Goal: Task Accomplishment & Management: Complete application form

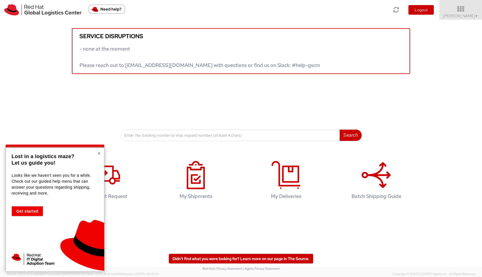
click at [98, 154] on button "×" at bounding box center [98, 153] width 3 height 6
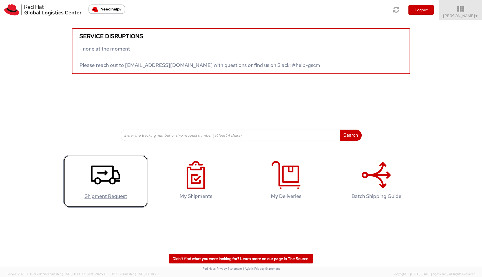
click at [106, 181] on use at bounding box center [105, 174] width 29 height 19
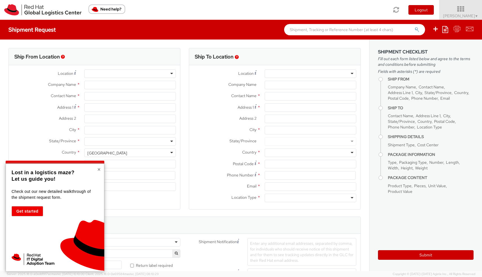
select select "764"
select select
click at [100, 170] on button "×" at bounding box center [98, 169] width 3 height 6
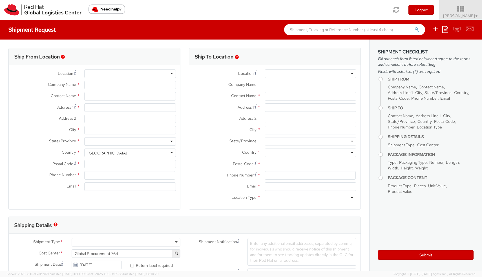
click at [113, 71] on div at bounding box center [130, 73] width 92 height 8
type input "Red Hat Limited"
type input "[PERSON_NAME]"
type input "[STREET_ADDRESS]"
type input "Kinsale Rd"
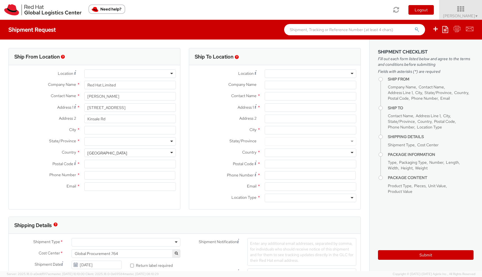
type input "[GEOGRAPHIC_DATA]"
type input "T12 XR60"
type input "353 21 2303400"
type input "[EMAIL_ADDRESS][DOMAIN_NAME]"
select select "CM"
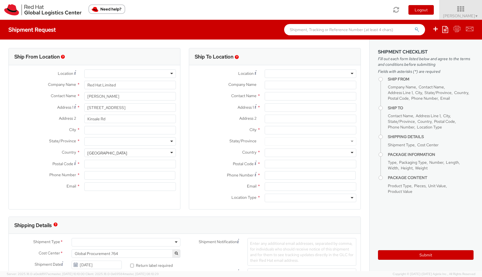
select select "KGS"
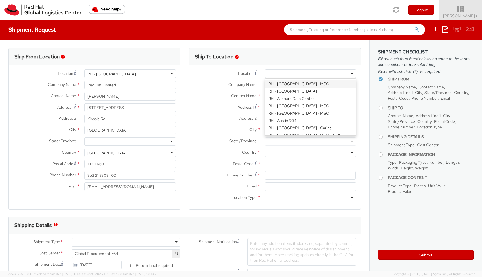
click at [281, 72] on div at bounding box center [311, 73] width 92 height 8
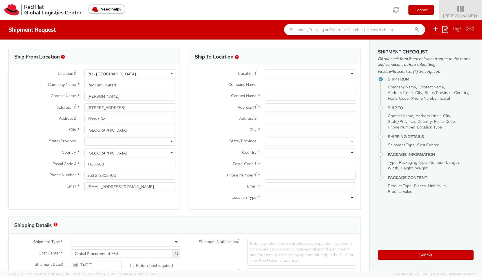
click at [299, 72] on div at bounding box center [311, 73] width 92 height 8
type input "c"
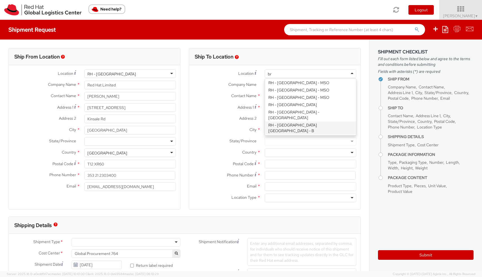
scroll to position [20, 0]
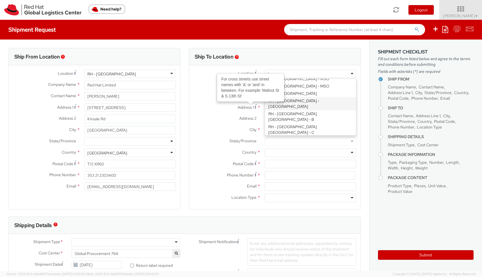
type input "br"
click at [209, 111] on div "Address 1 For cross streets use street names with '&' or 'and' in between. For …" at bounding box center [274, 107] width 171 height 8
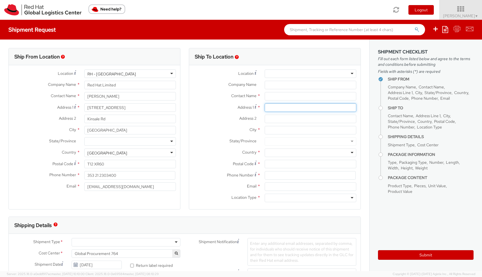
click at [329, 109] on input "Address 1 For cross streets use street names with '&' or 'and' in between. For …" at bounding box center [311, 107] width 92 height 8
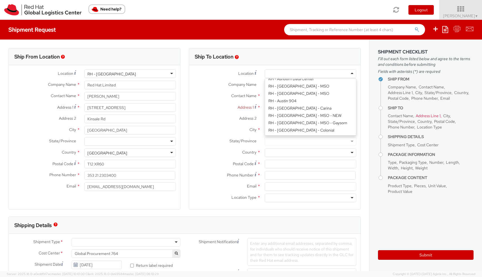
click at [334, 77] on div at bounding box center [311, 73] width 92 height 8
type input "[GEOGRAPHIC_DATA]"
type input "Red Hat Czech s.r.o."
type input "Purkynova 647/111"
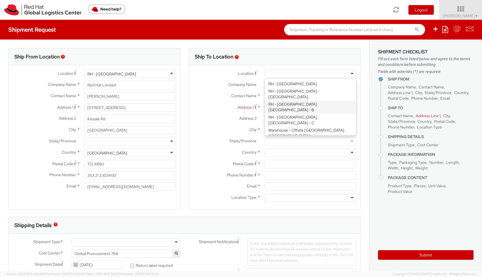
type input "[GEOGRAPHIC_DATA]"
type input "621 00"
type input "420 532 294 555"
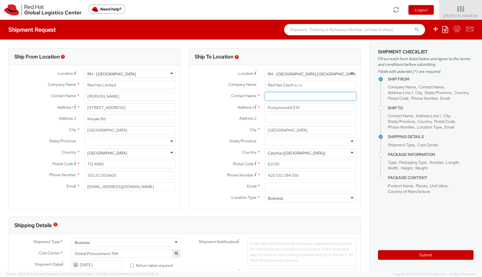
click at [289, 99] on input "text" at bounding box center [311, 96] width 92 height 8
type input "[PERSON_NAME]"
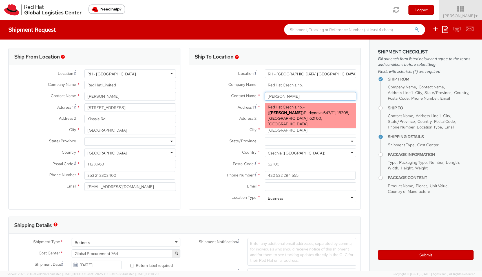
click at [327, 111] on span "Purkynova 647/111, 1B205, [GEOGRAPHIC_DATA], 621 00, [GEOGRAPHIC_DATA]" at bounding box center [308, 118] width 81 height 16
type input "[EMAIL_ADDRESS][DOMAIN_NAME]"
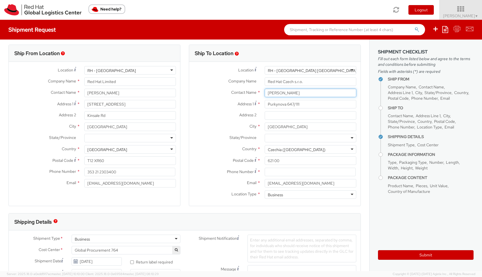
scroll to position [6, 0]
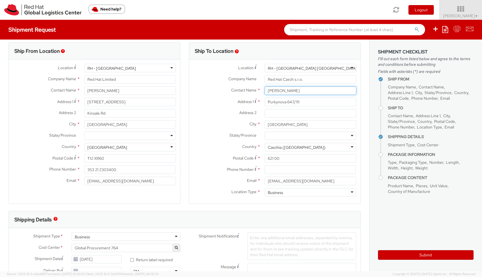
type input "[PERSON_NAME]"
click at [270, 168] on input at bounding box center [310, 169] width 91 height 8
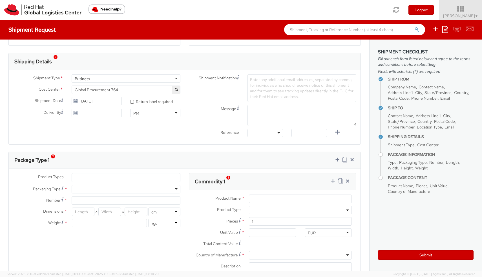
scroll to position [167, 0]
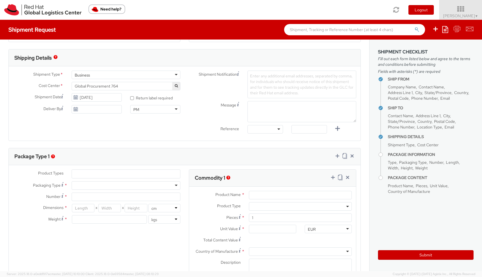
type input "00420604193865"
click at [98, 174] on ul at bounding box center [126, 173] width 108 height 8
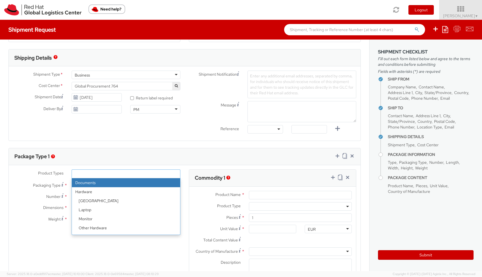
select select "DOCUMENT"
type input "Documents"
select select "DOCUMENT"
type input "1.00"
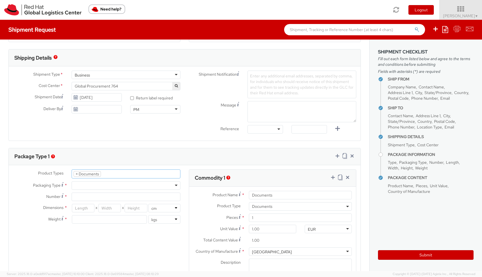
click at [101, 184] on div at bounding box center [126, 185] width 109 height 8
type input "1"
type input "24.13"
type input "31.75"
type input "0.64"
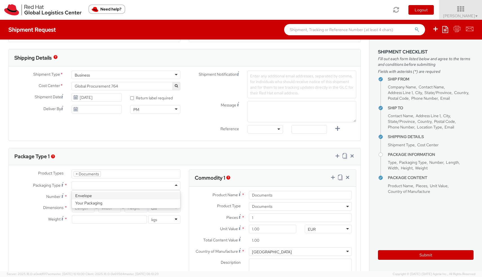
type input "0.5"
click at [98, 198] on input "1" at bounding box center [126, 196] width 109 height 8
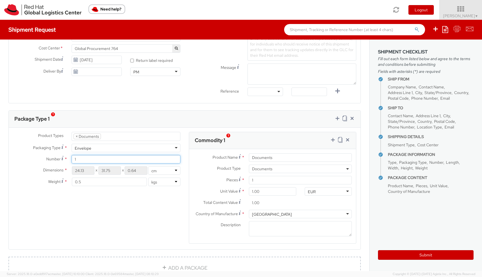
scroll to position [209, 0]
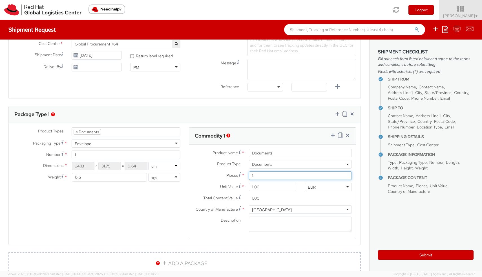
click at [264, 176] on input "1" at bounding box center [300, 175] width 103 height 8
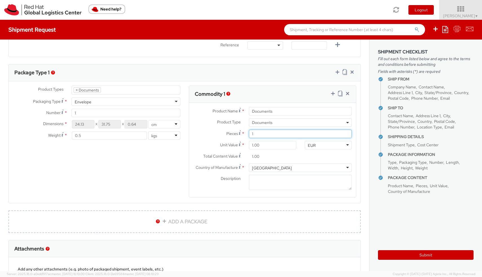
scroll to position [250, 0]
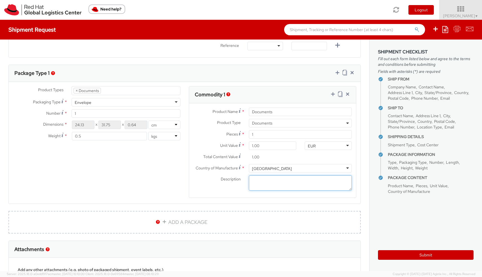
click at [272, 185] on textarea "Description *" at bounding box center [300, 183] width 103 height 16
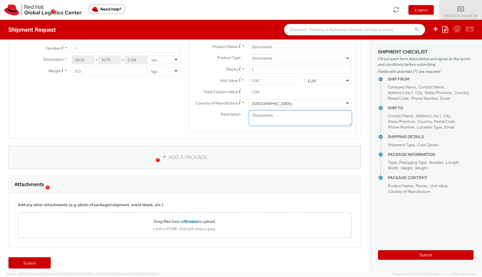
scroll to position [321, 0]
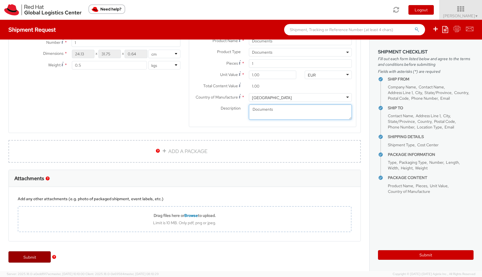
type textarea "Documents"
click at [36, 257] on link "Submit" at bounding box center [29, 256] width 42 height 11
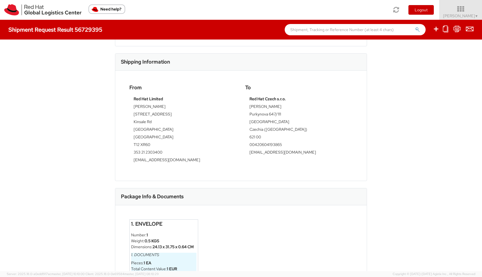
scroll to position [126, 0]
